Goal: Task Accomplishment & Management: Use online tool/utility

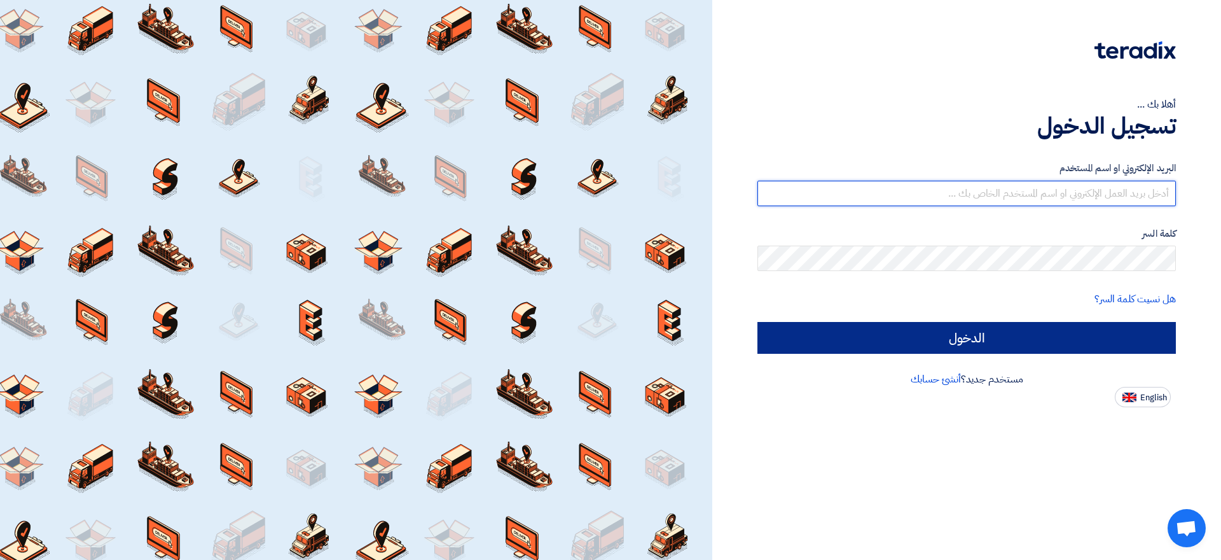
type input "[EMAIL_ADDRESS][DOMAIN_NAME]"
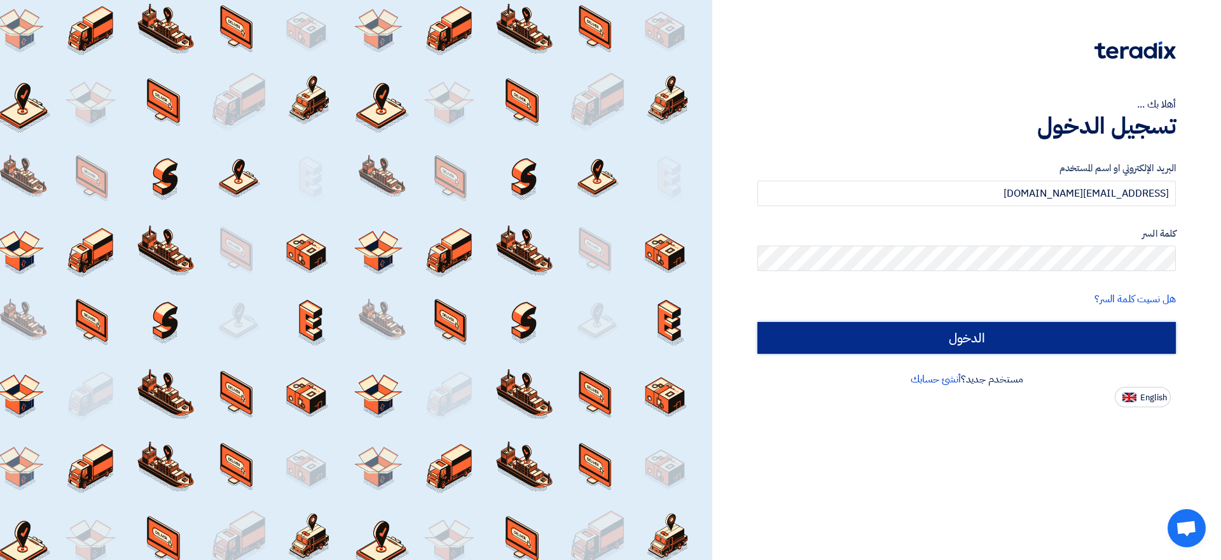
click at [1038, 344] on input "الدخول" at bounding box center [967, 338] width 419 height 32
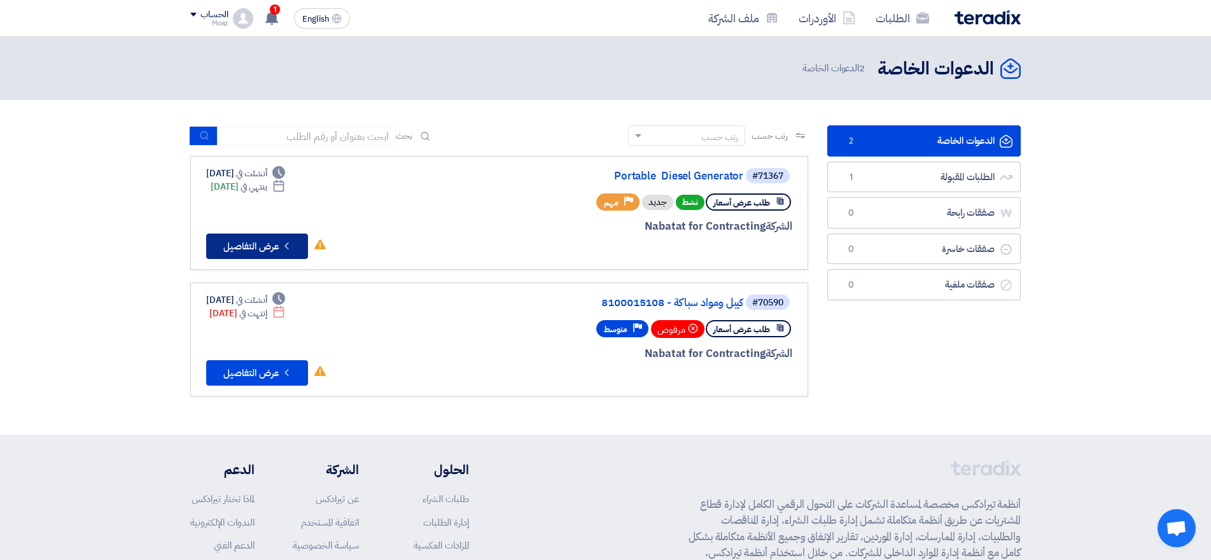
click at [254, 246] on button "Check details عرض التفاصيل" at bounding box center [257, 245] width 102 height 25
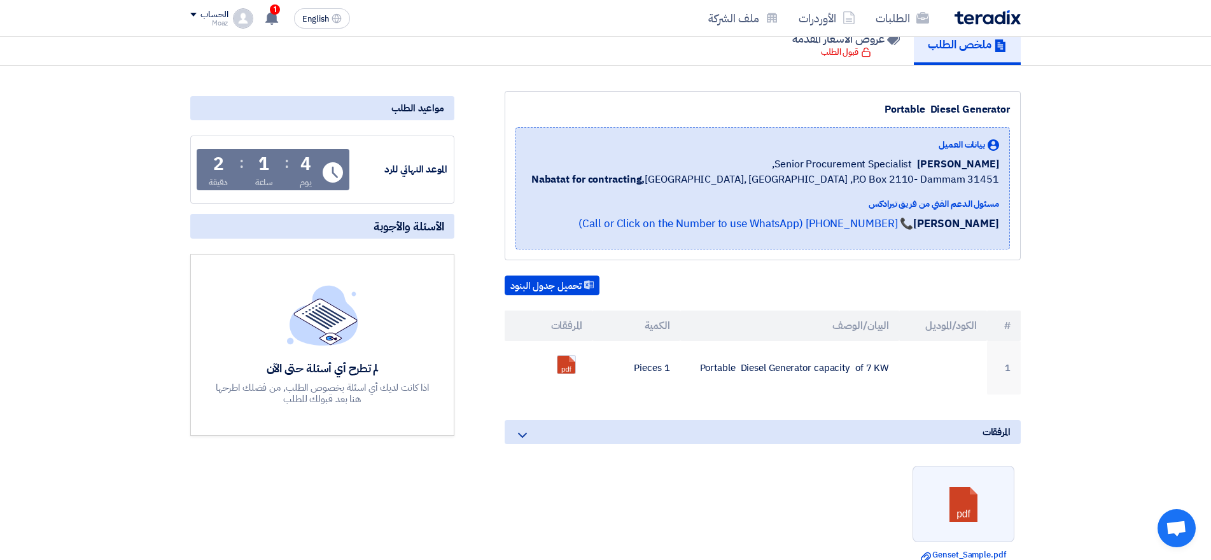
scroll to position [127, 0]
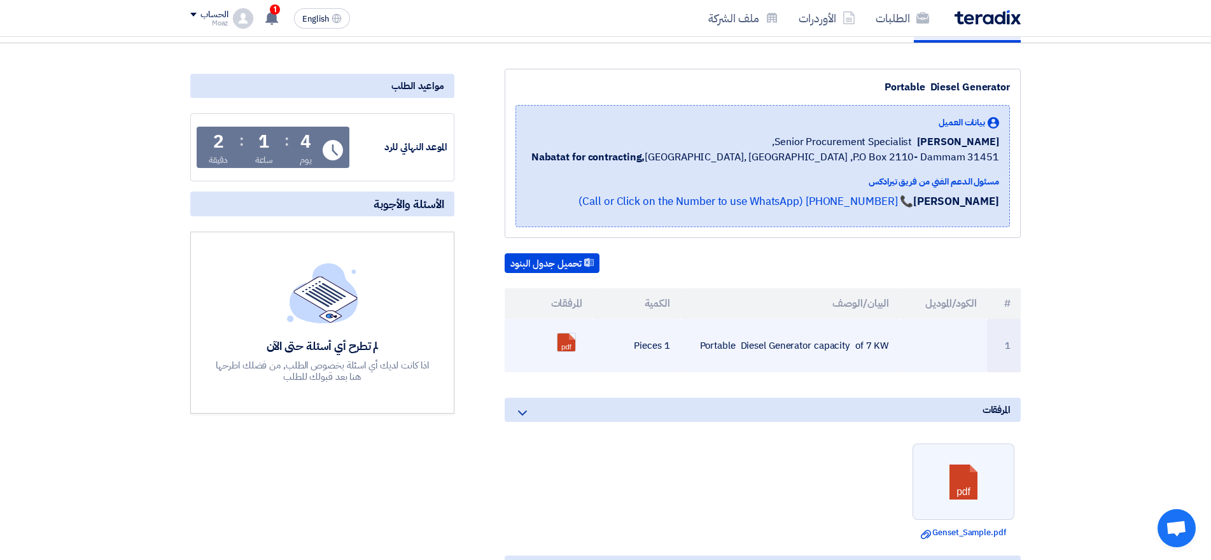
click at [705, 343] on td "Portable Diesel Generator capacity of 7 KW" at bounding box center [789, 345] width 219 height 53
copy td "Portable Diesel Generator capacity of 7 KW"
click at [568, 342] on link at bounding box center [608, 371] width 102 height 76
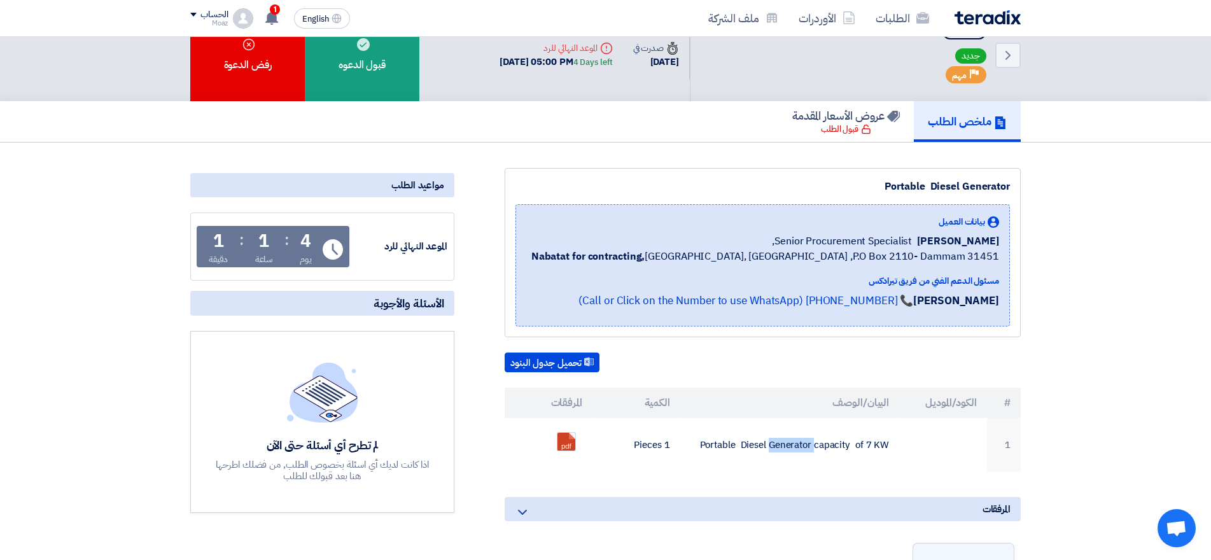
scroll to position [0, 0]
